Goal: Information Seeking & Learning: Understand process/instructions

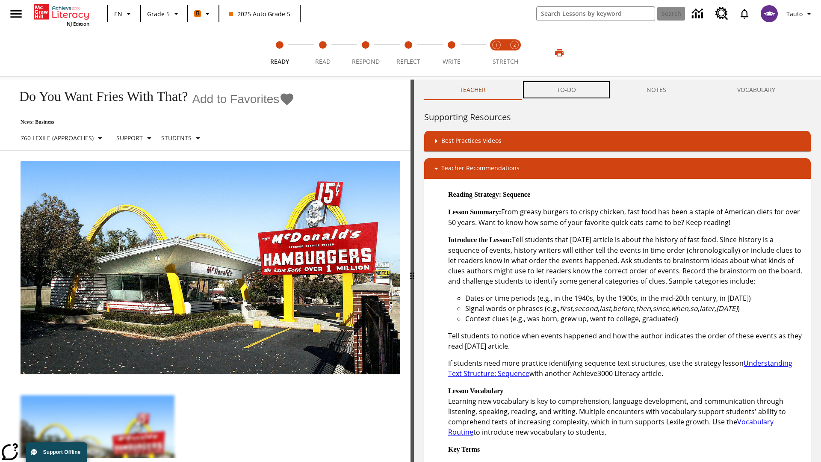
click at [566, 90] on button "TO-DO" at bounding box center [566, 89] width 90 height 21
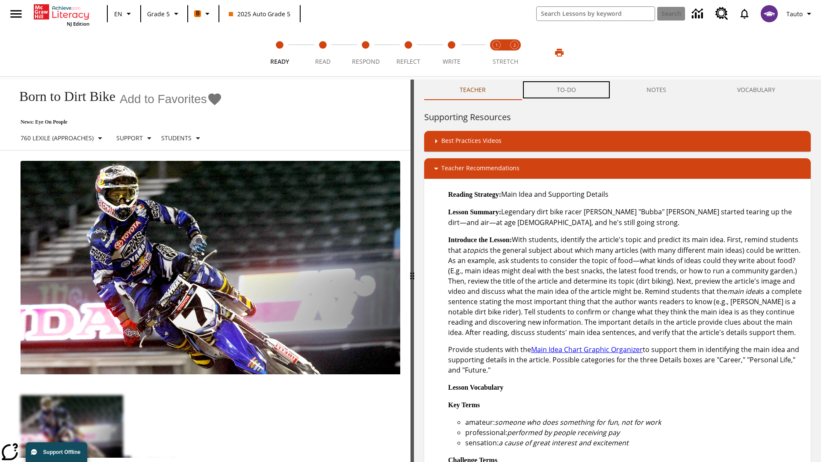
click at [566, 90] on button "TO-DO" at bounding box center [566, 89] width 90 height 21
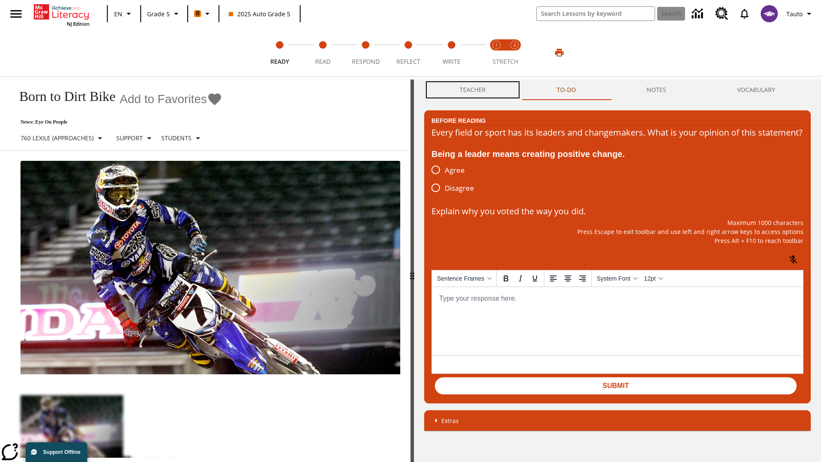
scroll to position [0, 0]
click at [473, 90] on button "Teacher" at bounding box center [472, 89] width 97 height 21
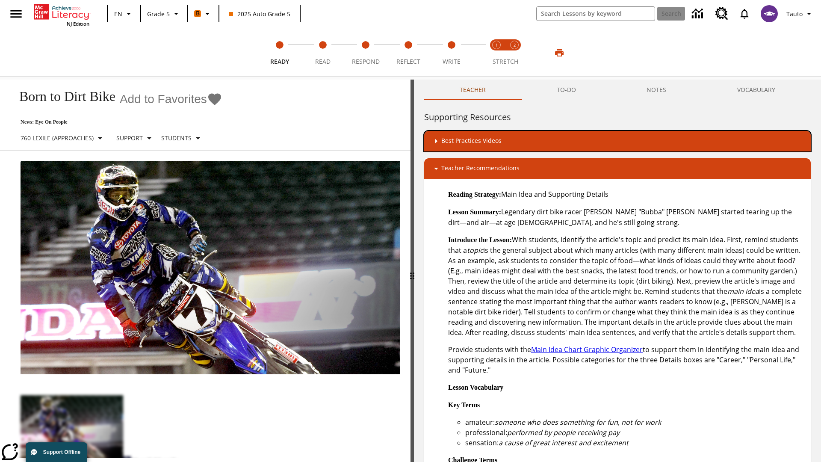
click at [617, 141] on div "Best Practices Videos" at bounding box center [617, 141] width 373 height 10
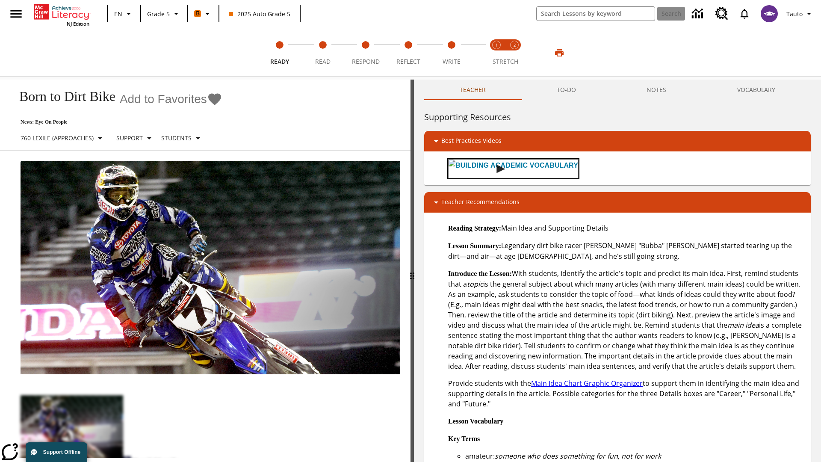
click at [496, 168] on img "Building Academic Vocabulary" at bounding box center [500, 169] width 9 height 9
click at [322, 53] on span "Read" at bounding box center [322, 57] width 15 height 15
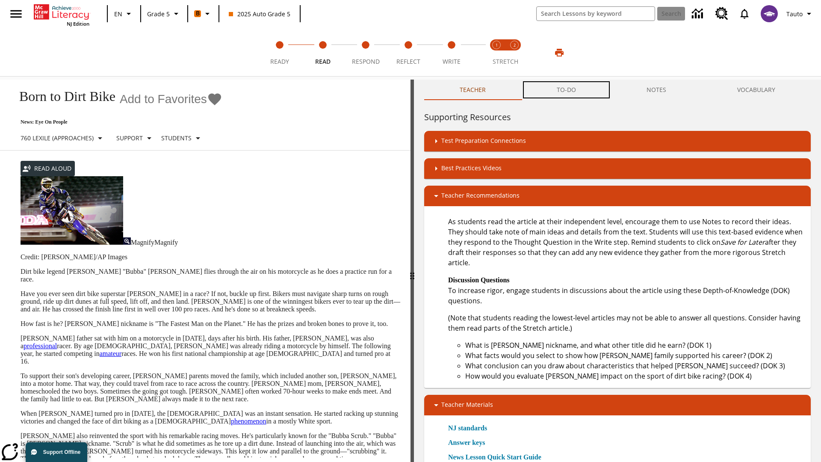
scroll to position [0, 0]
click at [566, 90] on button "TO-DO" at bounding box center [566, 89] width 90 height 21
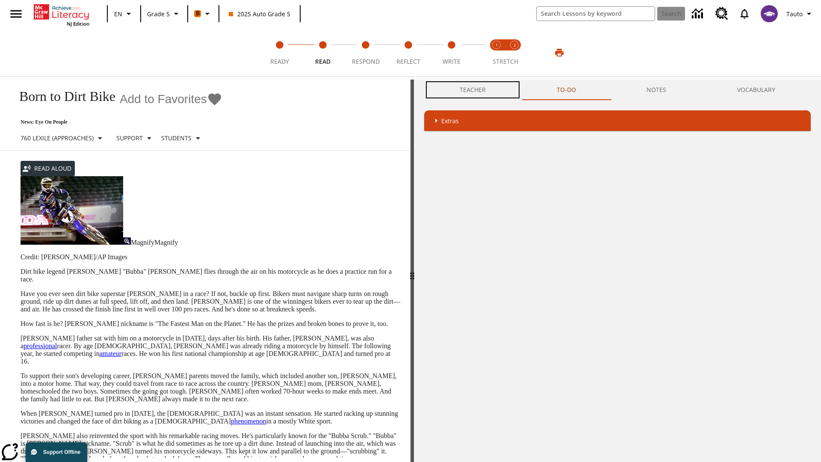
click at [473, 89] on button "Teacher" at bounding box center [472, 89] width 97 height 21
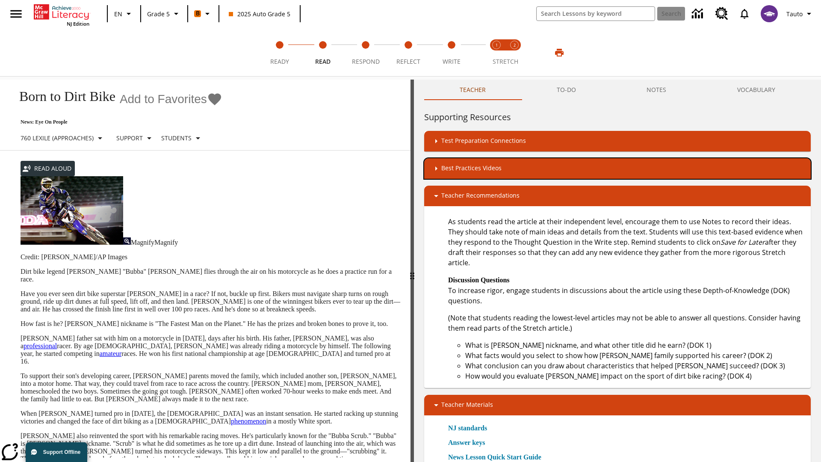
click at [617, 168] on div "Best Practices Videos" at bounding box center [617, 168] width 373 height 10
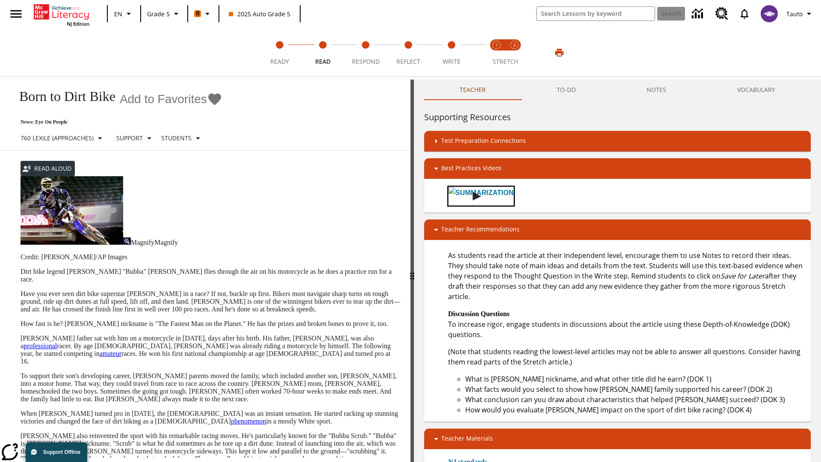
click at [473, 195] on img "Summarization" at bounding box center [476, 196] width 9 height 9
click at [496, 53] on span "Stretch Read step 1 of 2" at bounding box center [496, 57] width 11 height 15
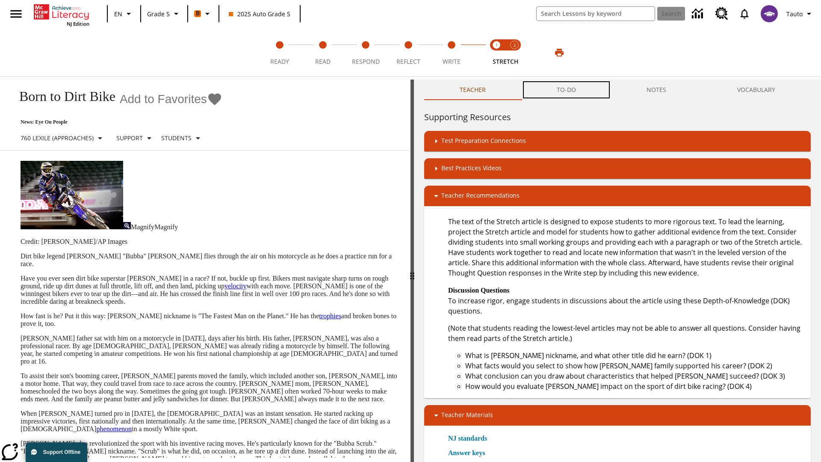
scroll to position [0, 0]
